Goal: Task Accomplishment & Management: Manage account settings

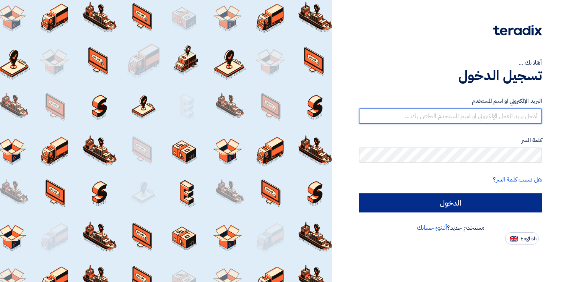
type input "[EMAIL_ADDRESS][DOMAIN_NAME]"
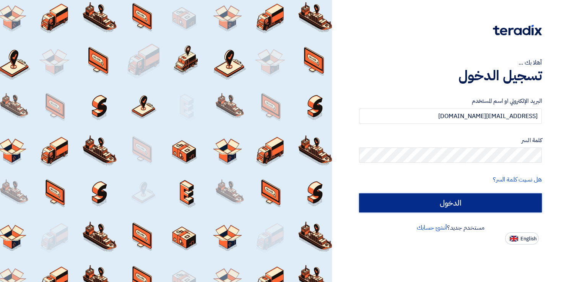
click at [427, 203] on input "الدخول" at bounding box center [450, 202] width 183 height 19
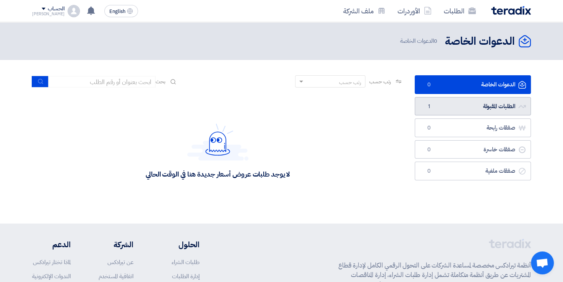
click at [456, 108] on link "الطلبات المقبولة الطلبات المقبولة 1" at bounding box center [473, 106] width 116 height 19
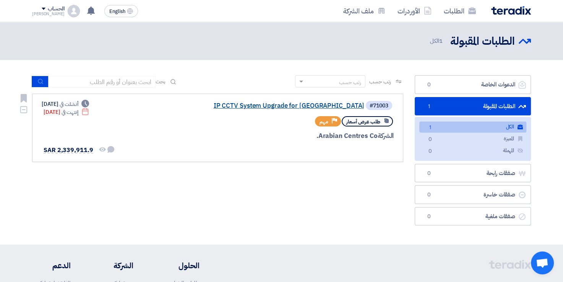
click at [335, 106] on link "IP CCTV System Upgrade for [GEOGRAPHIC_DATA]" at bounding box center [287, 105] width 153 height 7
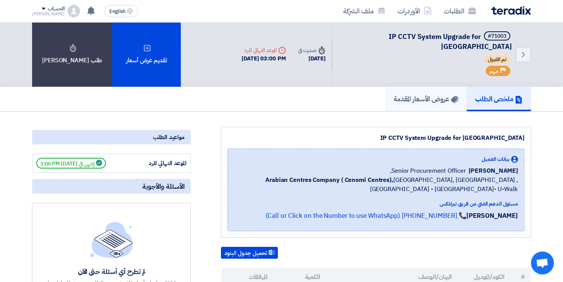
click at [420, 94] on h5 "عروض الأسعار المقدمة" at bounding box center [426, 98] width 65 height 9
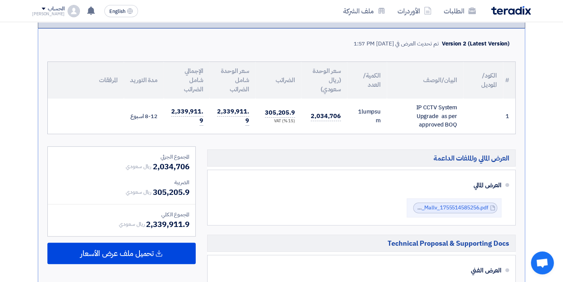
scroll to position [258, 0]
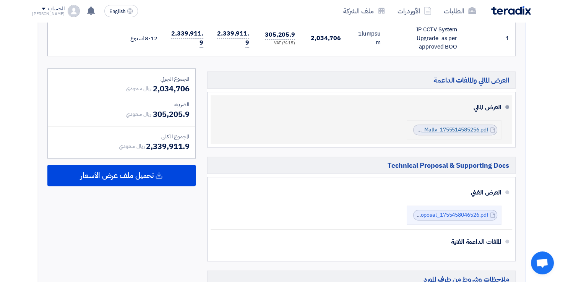
click at [443, 126] on link "accessed_IP_CCTV_System_UpgradeMakkah_Mallv_1755514585256.pdf" at bounding box center [401, 130] width 176 height 8
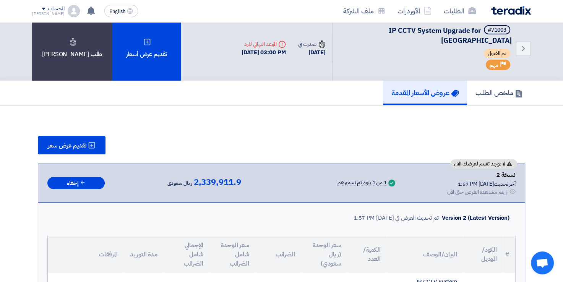
scroll to position [0, 0]
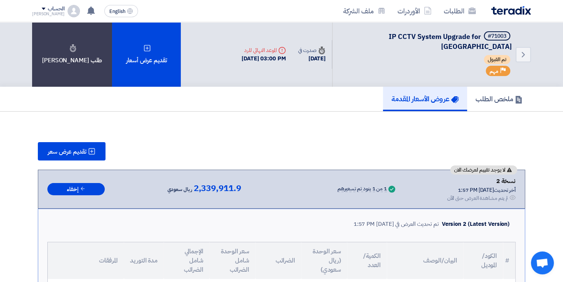
click at [278, 47] on icon "Deadline" at bounding box center [282, 51] width 8 height 8
click at [526, 50] on icon "Back" at bounding box center [523, 54] width 9 height 9
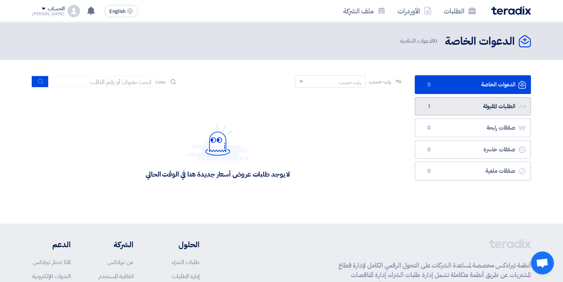
click at [474, 105] on link "الطلبات المقبولة الطلبات المقبولة 1" at bounding box center [473, 106] width 116 height 19
